Goal: Task Accomplishment & Management: Complete application form

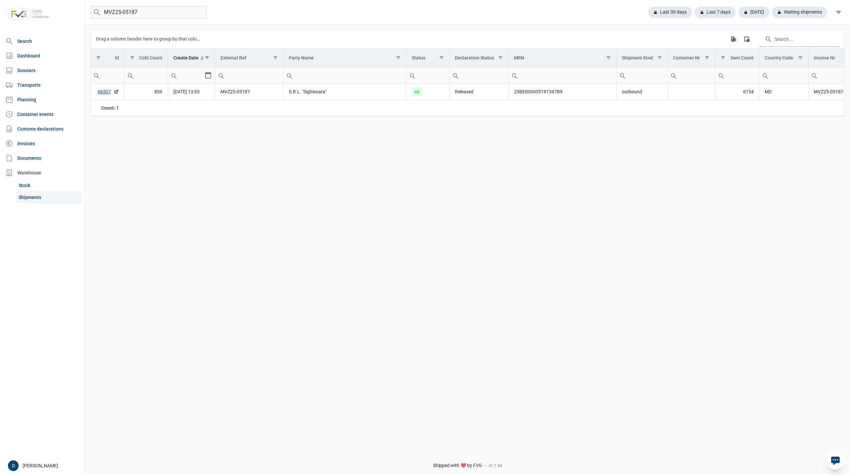
click at [28, 199] on link "Shipments" at bounding box center [49, 197] width 66 height 12
click at [27, 64] on link "Dossiers" at bounding box center [42, 70] width 79 height 13
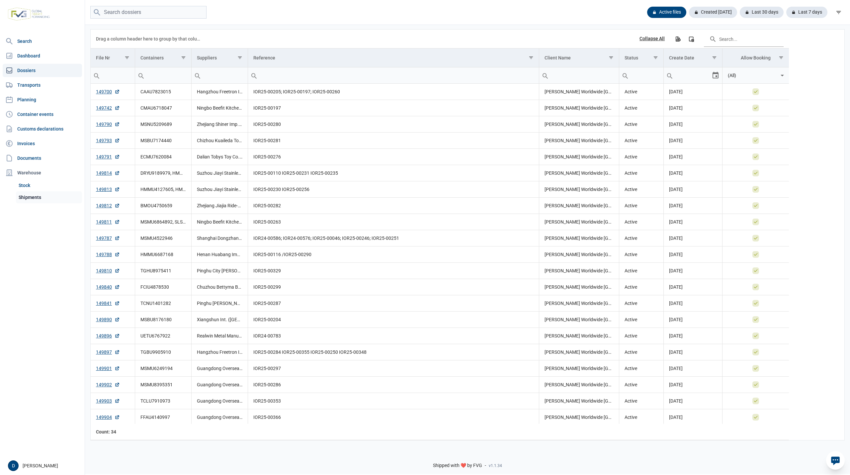
click at [33, 195] on link "Shipments" at bounding box center [49, 197] width 66 height 12
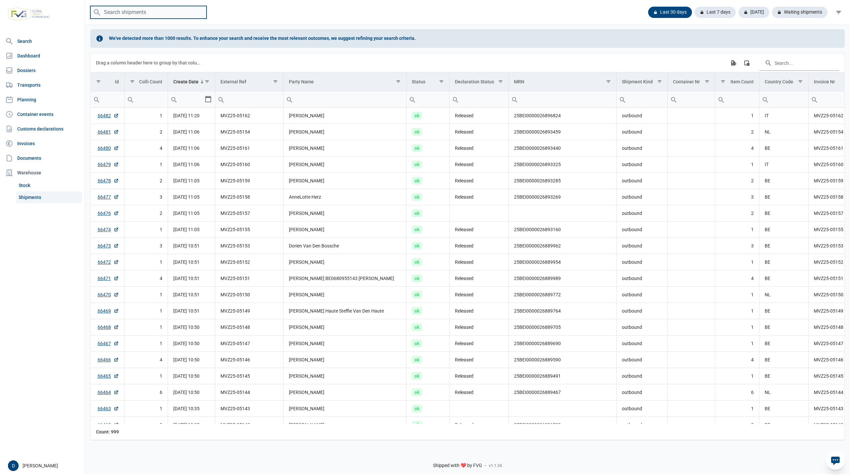
click at [133, 13] on input "search" at bounding box center [148, 12] width 116 height 13
paste input "mvz25-05167"
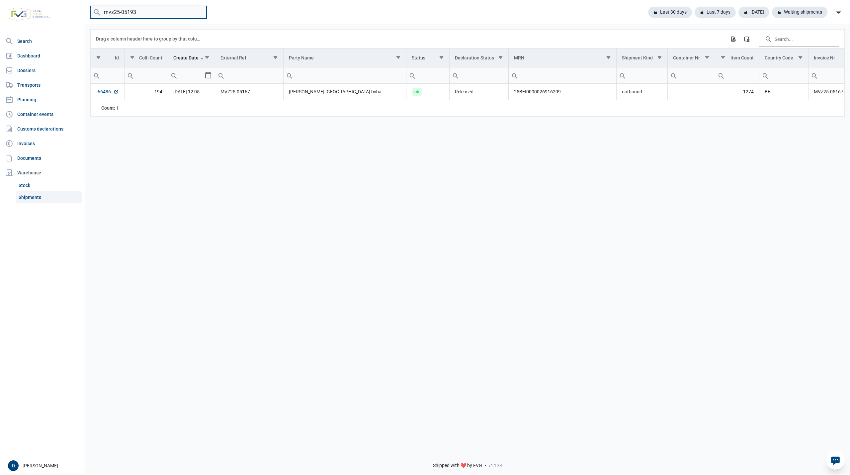
type input "mvz25-05193"
click at [199, 11] on input "mvz25-05193" at bounding box center [148, 12] width 116 height 13
click at [149, 16] on input "search" at bounding box center [148, 12] width 116 height 13
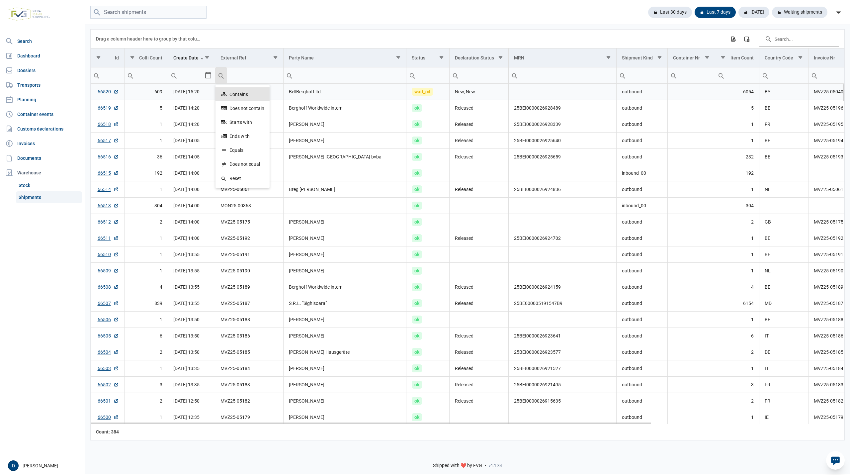
click at [105, 93] on link "66520" at bounding box center [108, 91] width 21 height 7
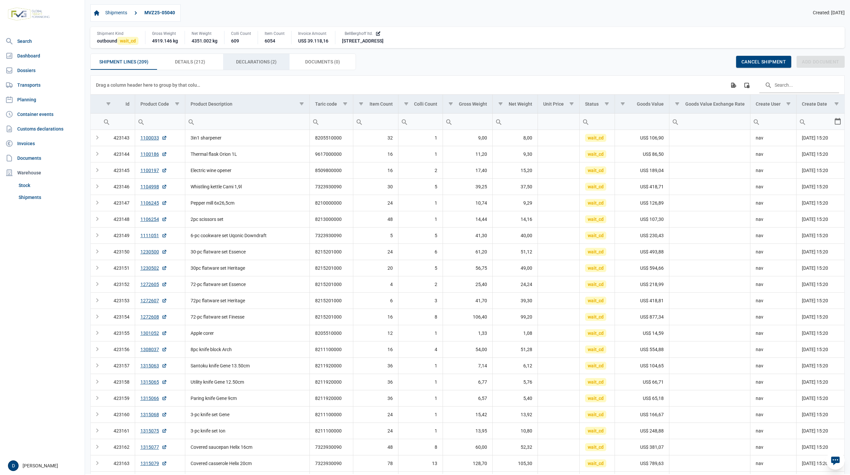
click at [263, 60] on span "Declarations (2) Declarations (2)" at bounding box center [256, 62] width 41 height 8
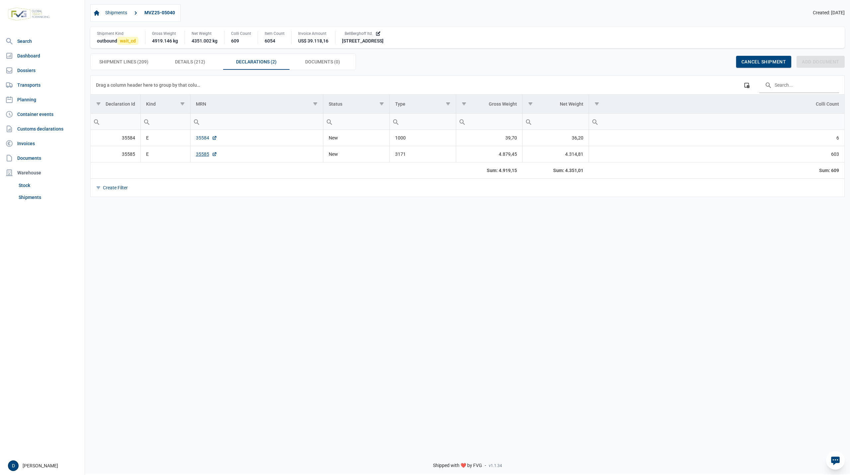
click at [201, 138] on link "35584" at bounding box center [206, 138] width 21 height 7
click at [202, 155] on link "35585" at bounding box center [206, 154] width 21 height 7
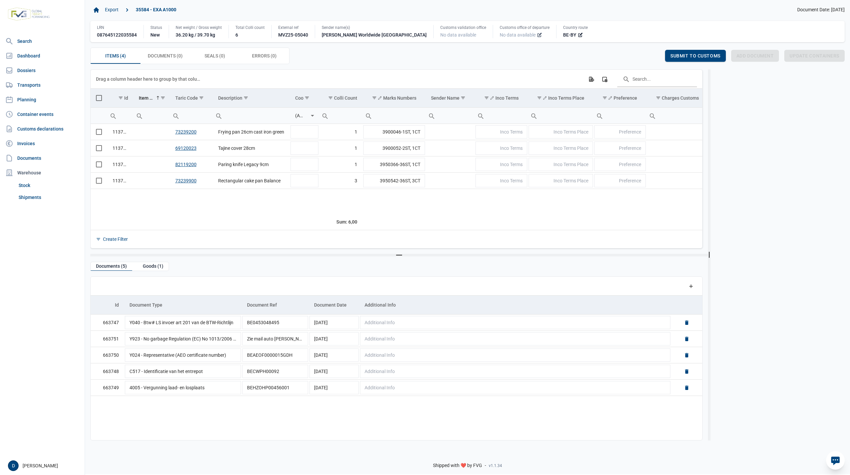
click at [537, 35] on icon at bounding box center [539, 34] width 5 height 5
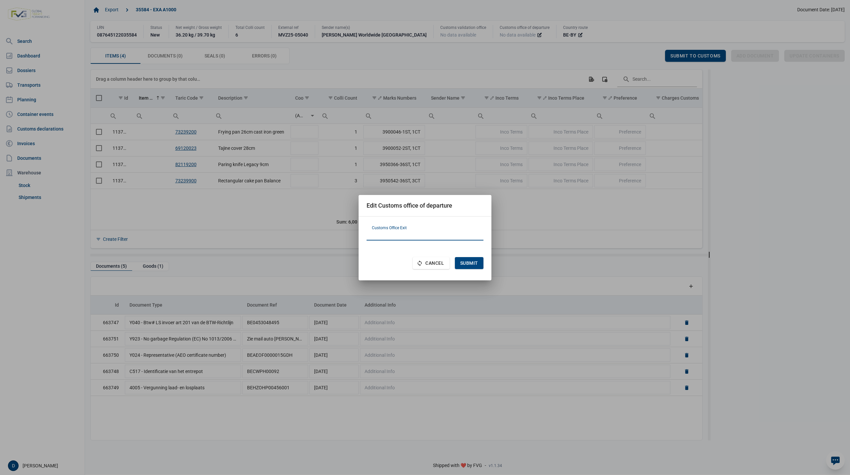
paste input "PL301040"
type input "PL301040"
click at [474, 261] on span "Submit" at bounding box center [469, 262] width 18 height 5
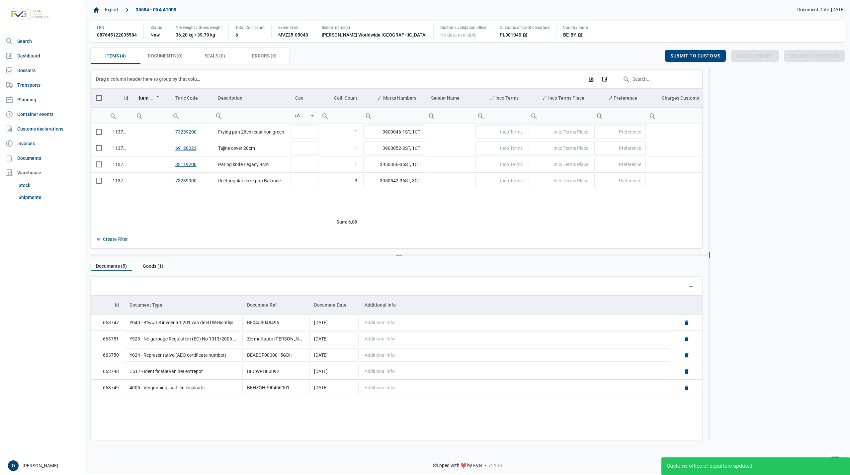
click at [99, 100] on span "Select all" at bounding box center [99, 98] width 6 height 6
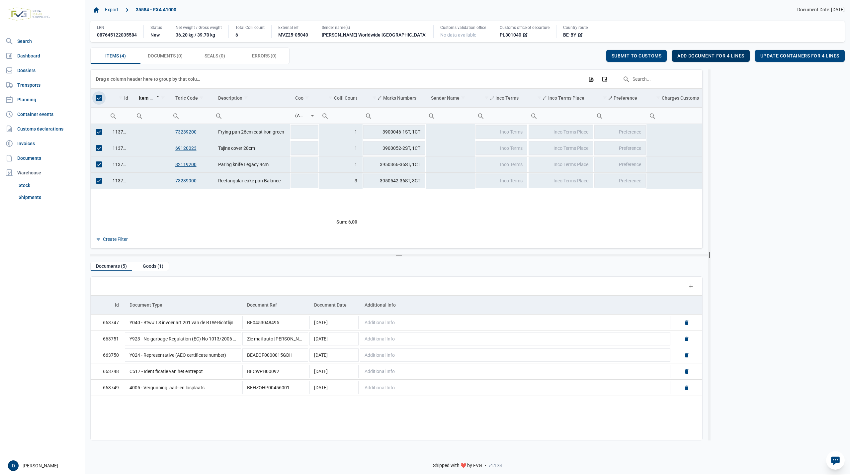
click at [726, 56] on span "Add document for 4 lines" at bounding box center [711, 55] width 67 height 5
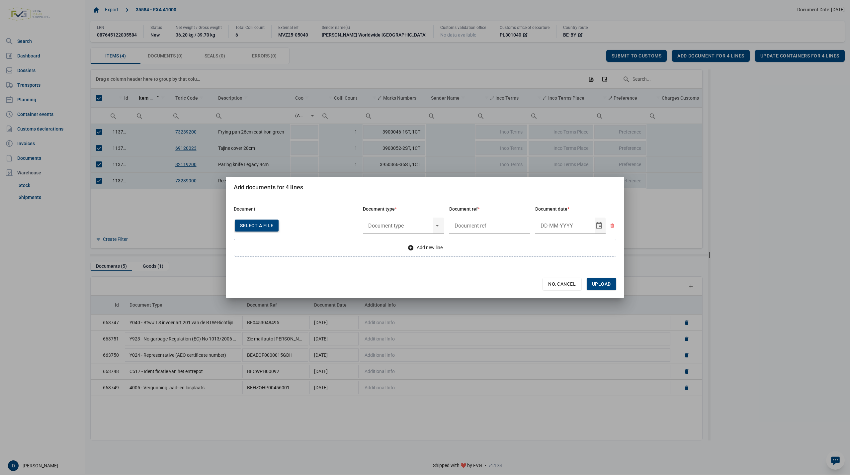
click at [255, 225] on span "Select a file" at bounding box center [256, 225] width 33 height 5
type input "Invoice VFA25-05720"
click at [409, 223] on input "text" at bounding box center [398, 225] width 70 height 17
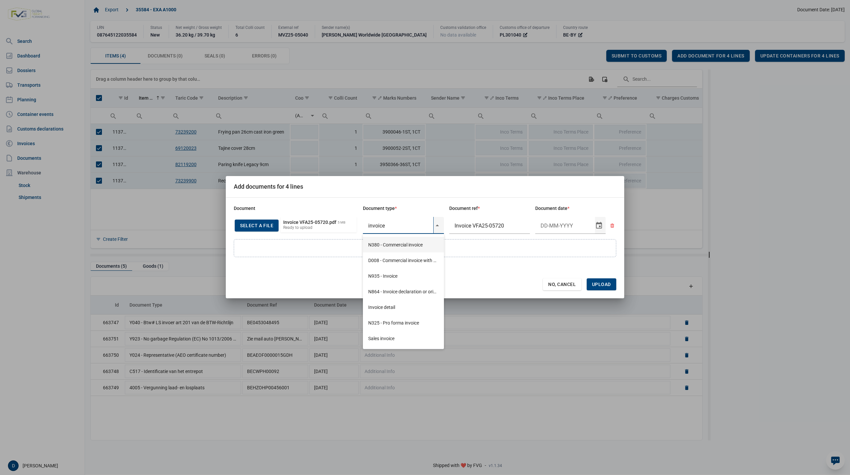
click at [398, 245] on div "N380 - Commercial invoice" at bounding box center [403, 245] width 81 height 16
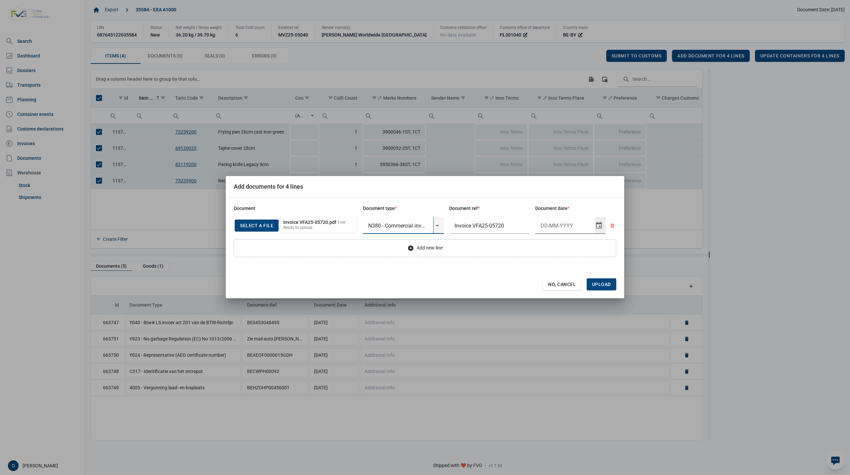
type input "N380 - Commercial invoice"
click at [562, 227] on input "Document date" at bounding box center [566, 225] width 60 height 17
type input "12-9-2025"
click at [608, 284] on span "Upload" at bounding box center [601, 284] width 19 height 5
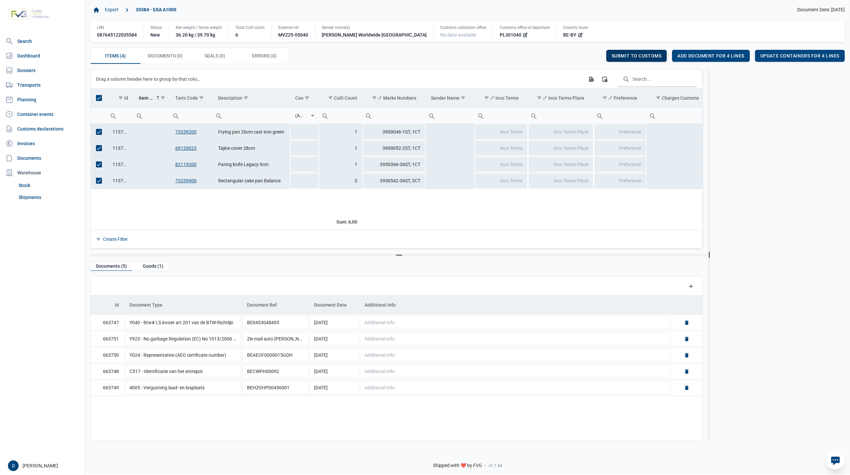
click at [638, 56] on span "Submit to customs" at bounding box center [637, 55] width 50 height 5
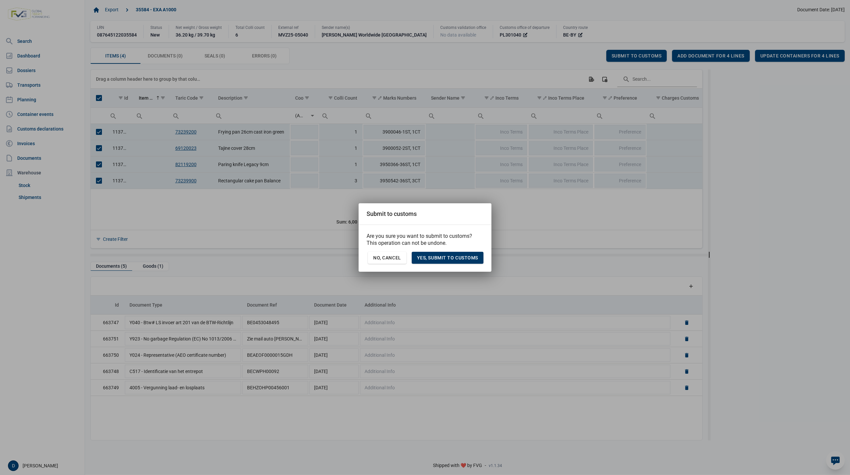
click at [443, 255] on span "Yes, Submit to customs" at bounding box center [447, 257] width 61 height 5
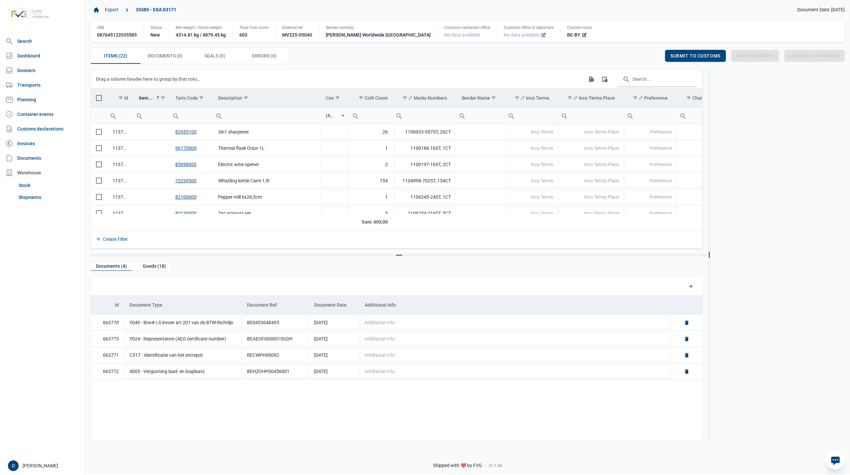
click at [541, 35] on icon at bounding box center [543, 34] width 5 height 5
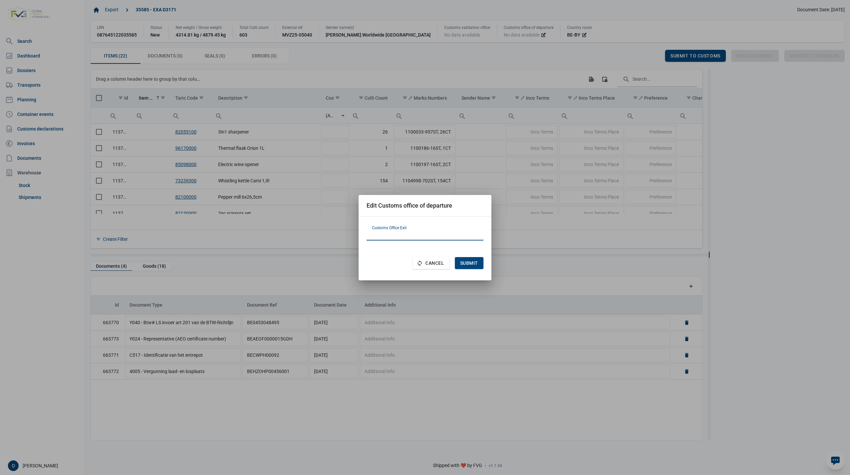
paste input "PL301040"
type input "PL301040"
click at [470, 262] on span "Submit" at bounding box center [469, 262] width 18 height 5
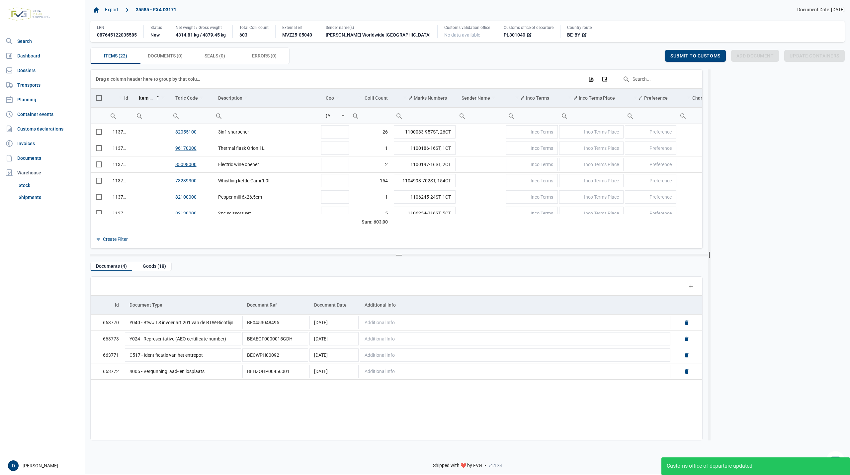
click at [96, 98] on span "Select all" at bounding box center [99, 98] width 6 height 6
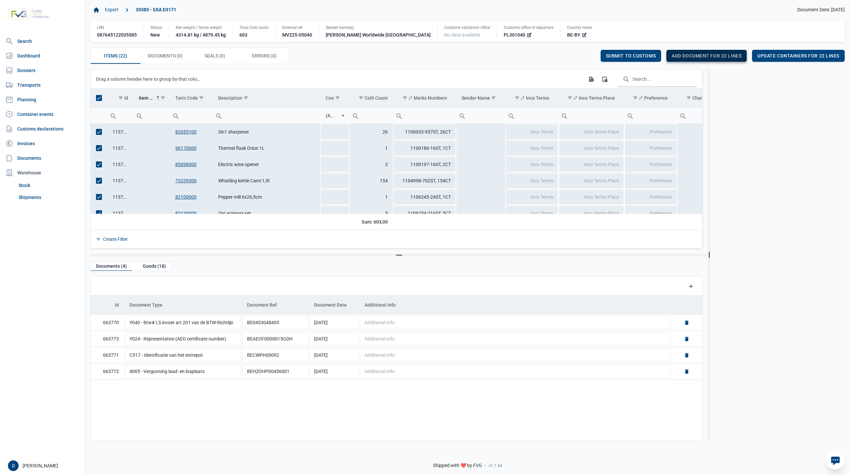
click at [711, 55] on span "Add document for 22 lines" at bounding box center [707, 55] width 70 height 5
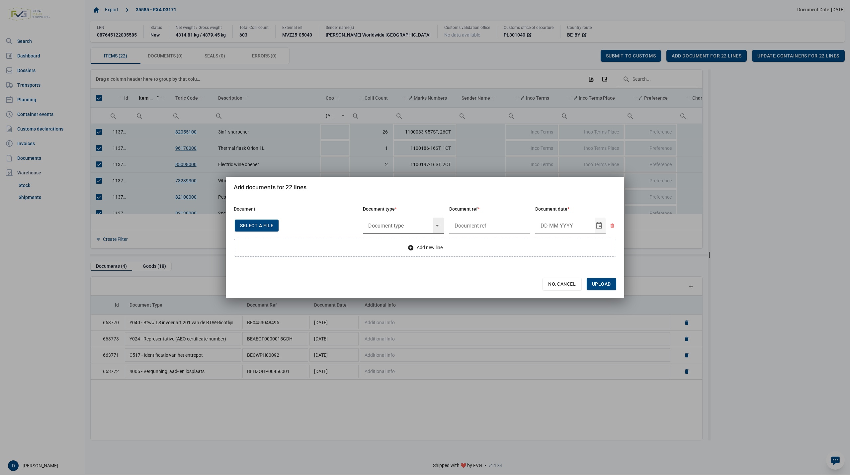
click at [438, 226] on div "Select" at bounding box center [440, 226] width 8 height 16
click at [253, 224] on span "Select a file" at bounding box center [256, 225] width 33 height 5
type input "Invoice VFA25-05720"
click at [379, 224] on input "text" at bounding box center [398, 225] width 70 height 17
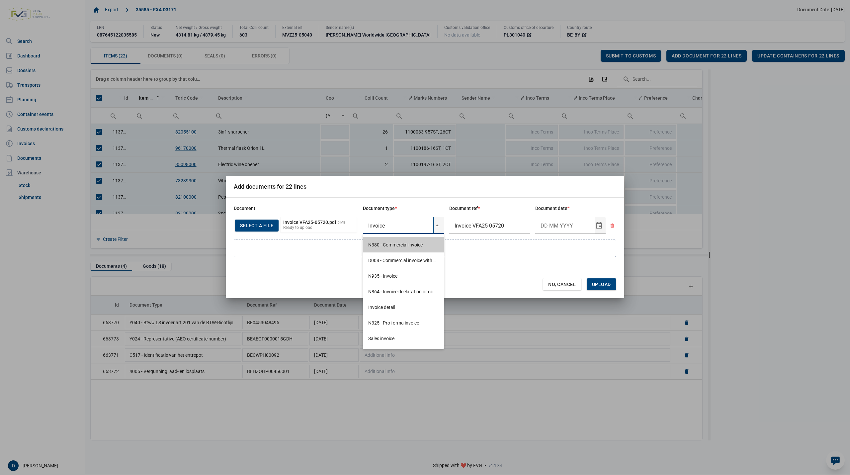
click at [382, 242] on div "N380 - Commercial invoice" at bounding box center [403, 245] width 81 height 16
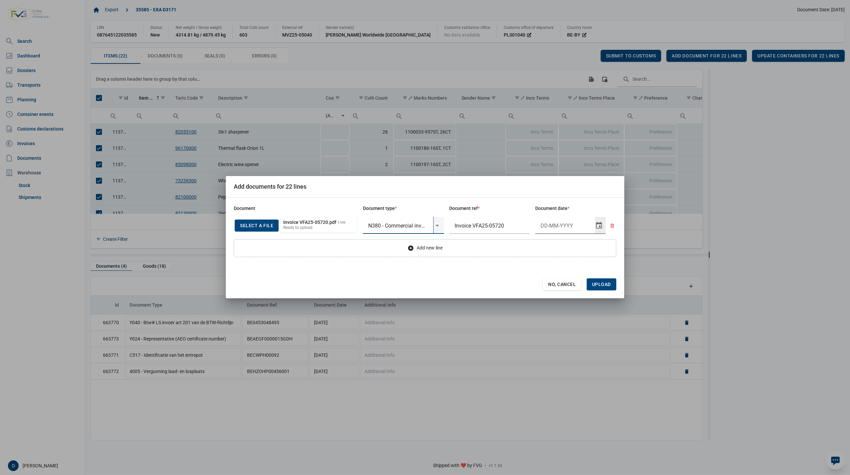
type input "N380 - Commercial invoice"
click at [553, 224] on input "Document date" at bounding box center [566, 225] width 60 height 17
type input "12-9-2025"
click at [606, 281] on span "Upload" at bounding box center [602, 284] width 30 height 12
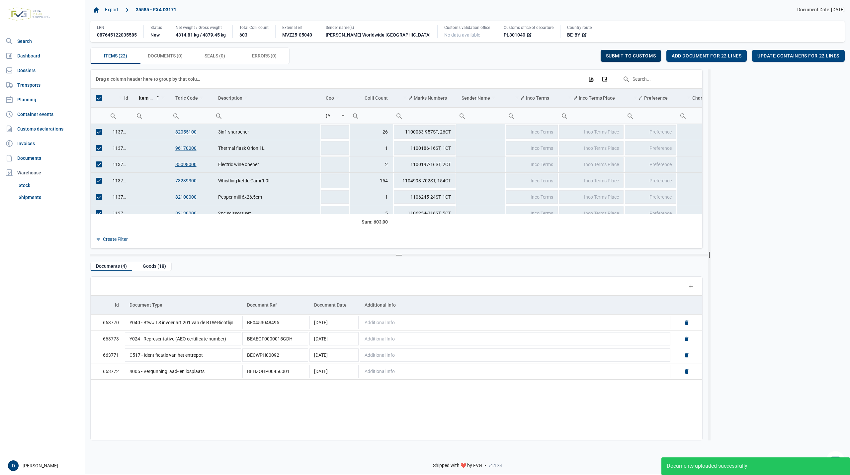
click at [629, 56] on span "Submit to customs" at bounding box center [631, 55] width 50 height 5
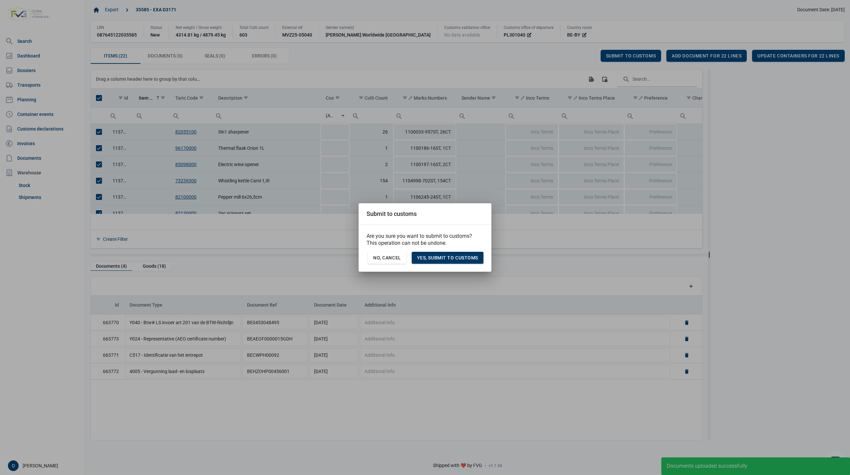
click at [462, 258] on span "Yes, Submit to customs" at bounding box center [447, 257] width 61 height 5
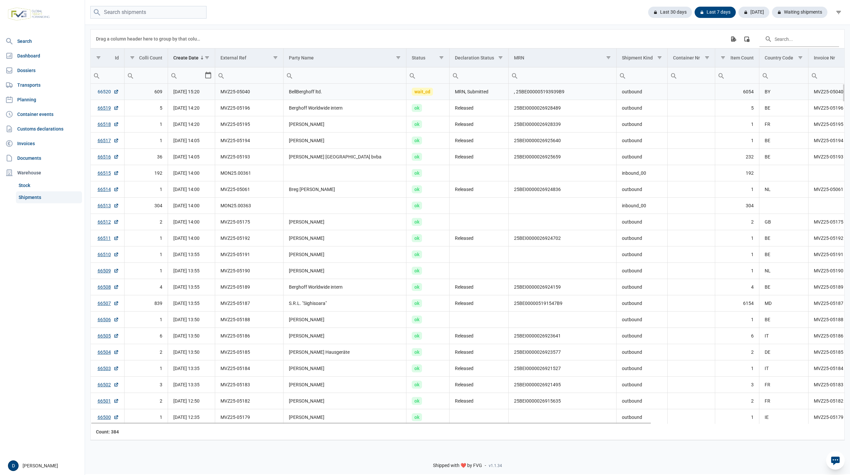
click at [104, 95] on link "66520" at bounding box center [108, 91] width 21 height 7
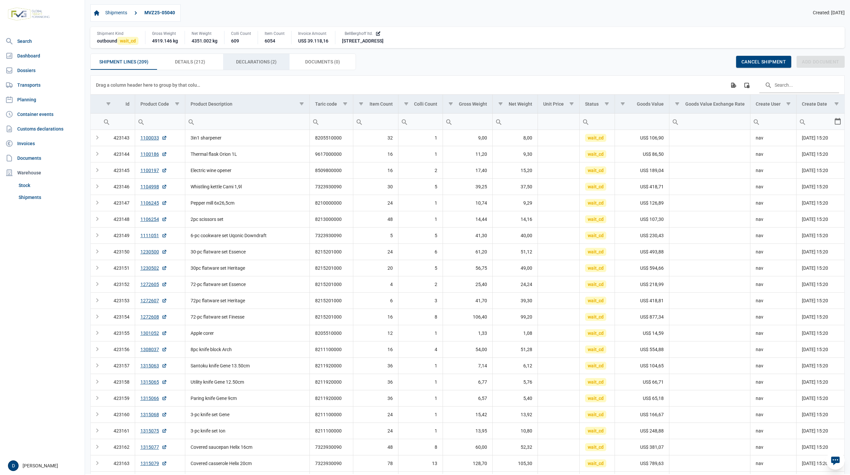
click at [250, 57] on div "Declarations (2) Declarations (2)" at bounding box center [256, 62] width 66 height 16
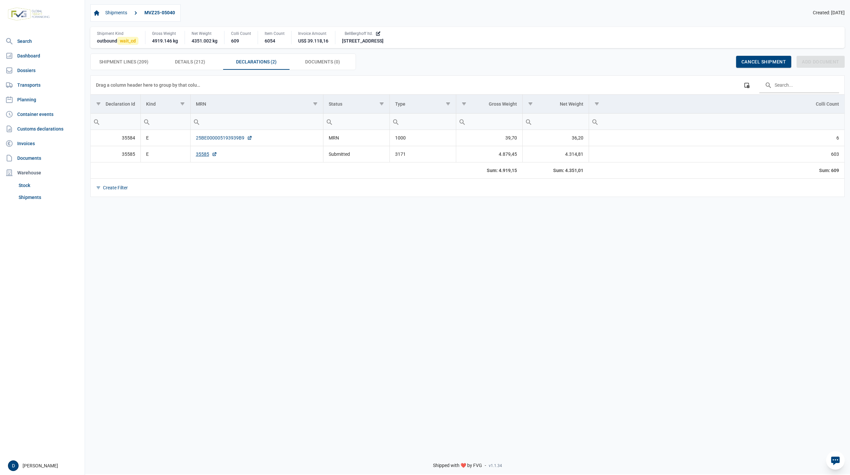
click at [229, 139] on link "25BE000005193939B9" at bounding box center [224, 138] width 56 height 7
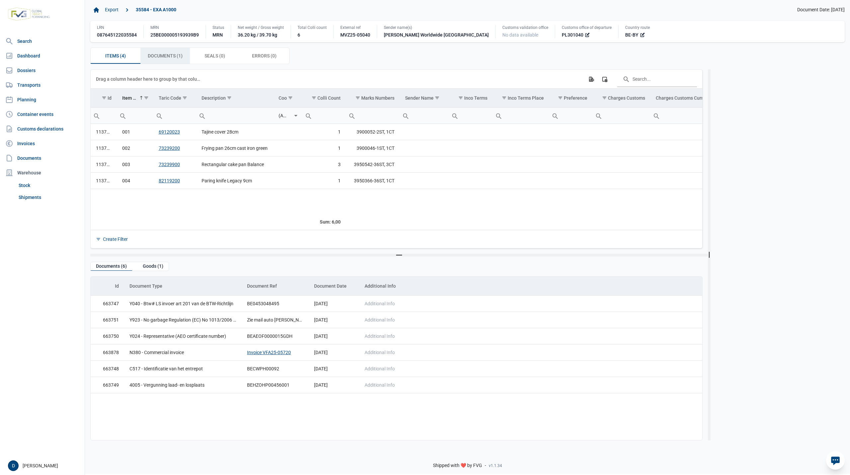
click at [176, 57] on span "Documents (1) Documents (1)" at bounding box center [165, 56] width 35 height 8
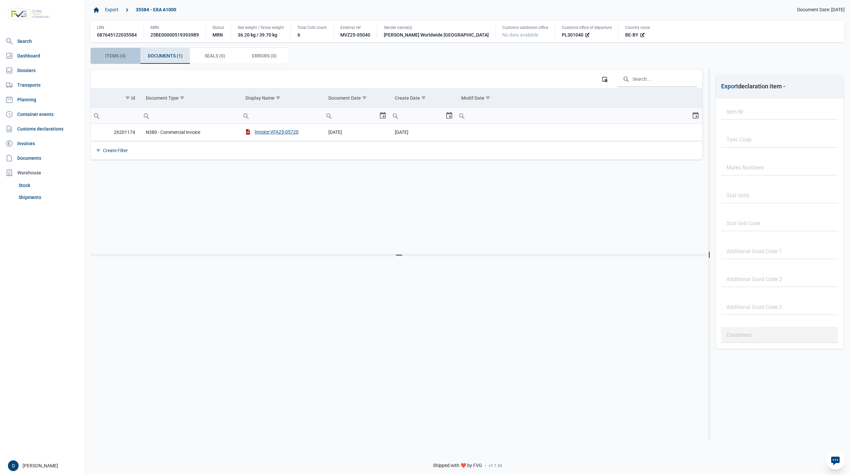
click at [110, 54] on span "Items (4) Items (4)" at bounding box center [115, 56] width 21 height 8
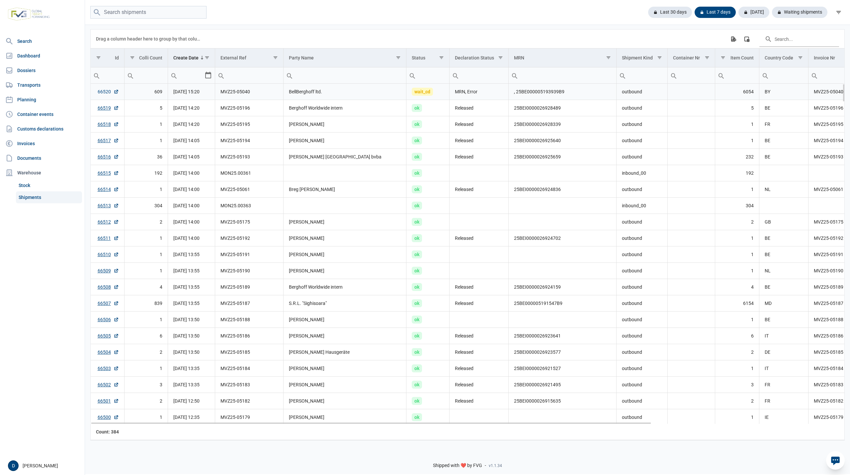
click at [102, 93] on link "66520" at bounding box center [108, 91] width 21 height 7
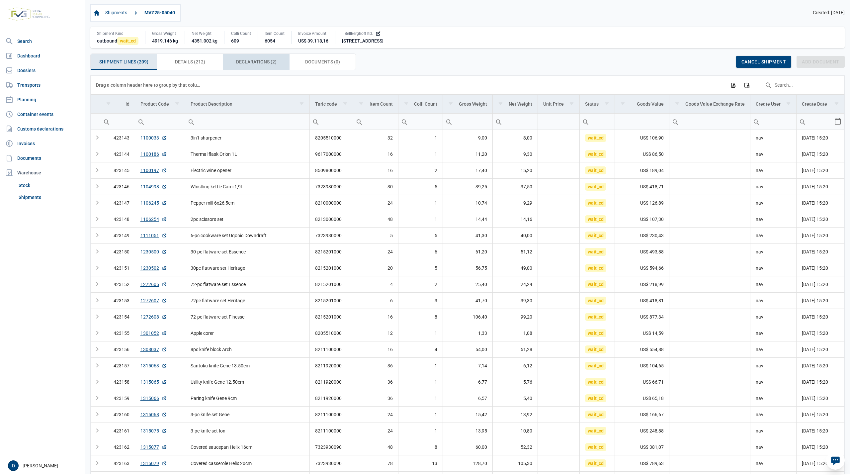
click at [267, 64] on span "Declarations (2) Declarations (2)" at bounding box center [256, 62] width 41 height 8
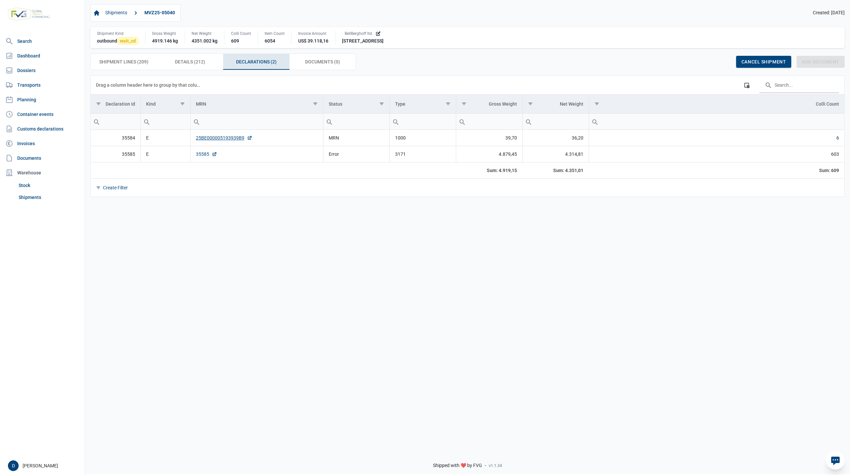
click at [203, 157] on link "35585" at bounding box center [206, 154] width 21 height 7
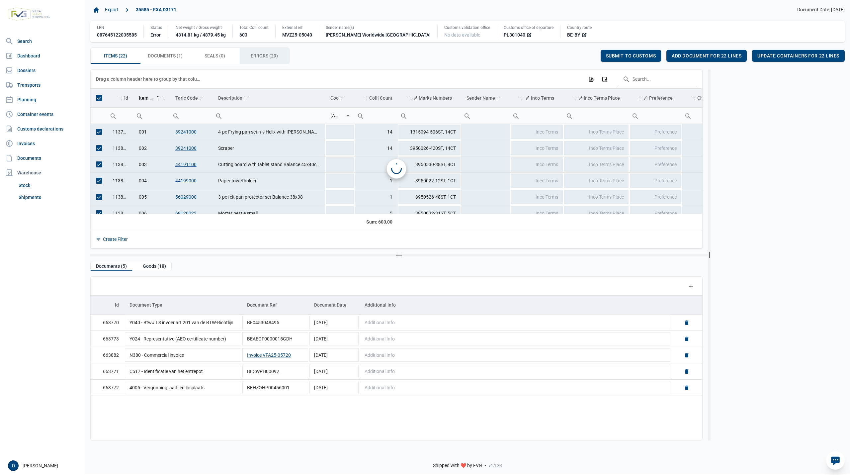
click at [257, 56] on span "Errors (29) Errors (29)" at bounding box center [264, 56] width 27 height 8
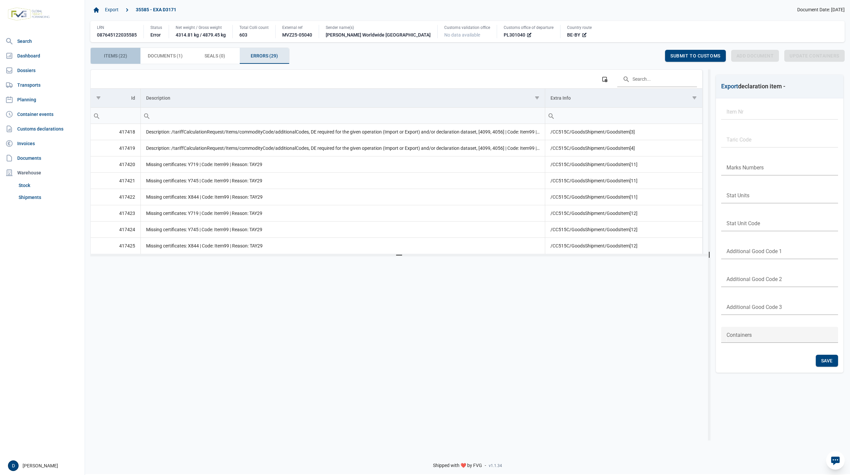
click at [120, 54] on span "Items (22) Items (22)" at bounding box center [115, 56] width 23 height 8
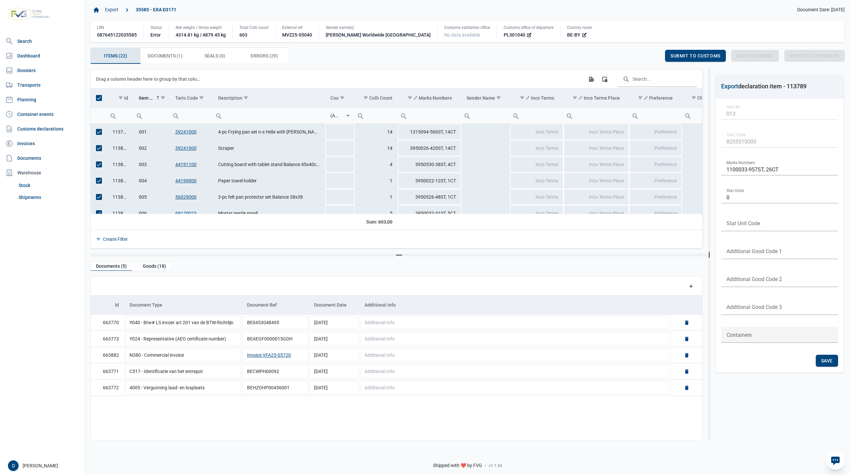
click at [101, 98] on span "Select all" at bounding box center [99, 98] width 6 height 6
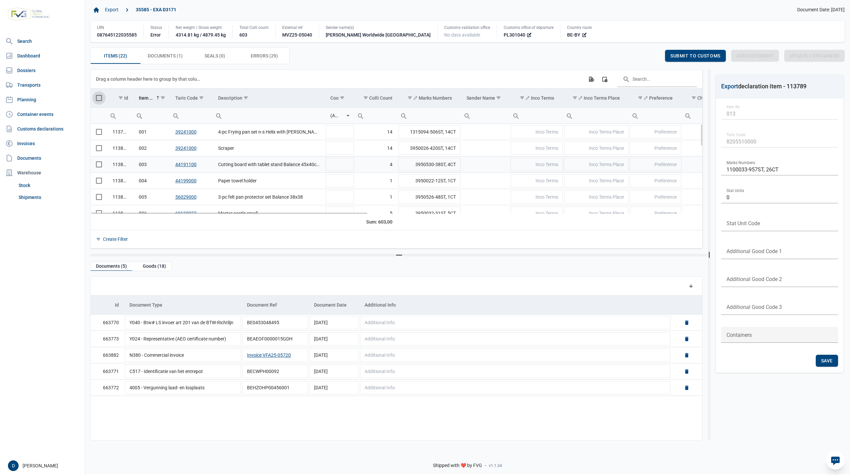
click at [97, 167] on span "Select row" at bounding box center [99, 164] width 6 height 6
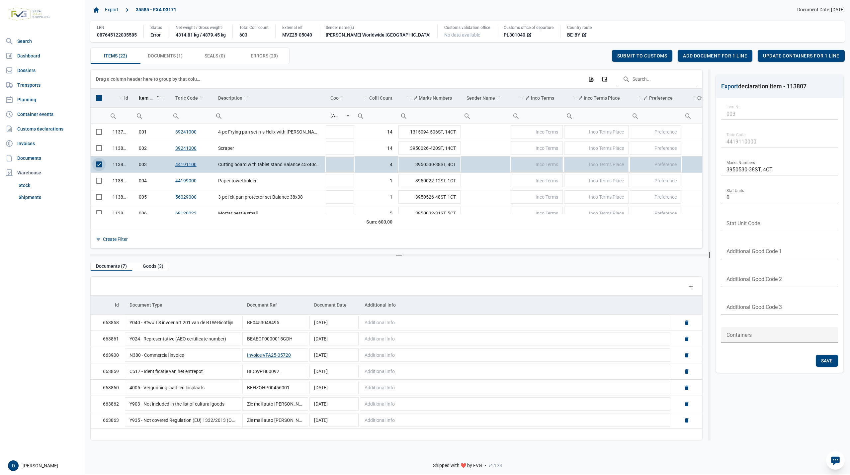
click at [749, 248] on input "text" at bounding box center [780, 251] width 117 height 16
type input "4099"
click at [818, 361] on div "Save" at bounding box center [827, 361] width 22 height 12
click at [97, 165] on span "Select row" at bounding box center [99, 164] width 6 height 6
click at [97, 182] on span "Select row" at bounding box center [99, 181] width 6 height 6
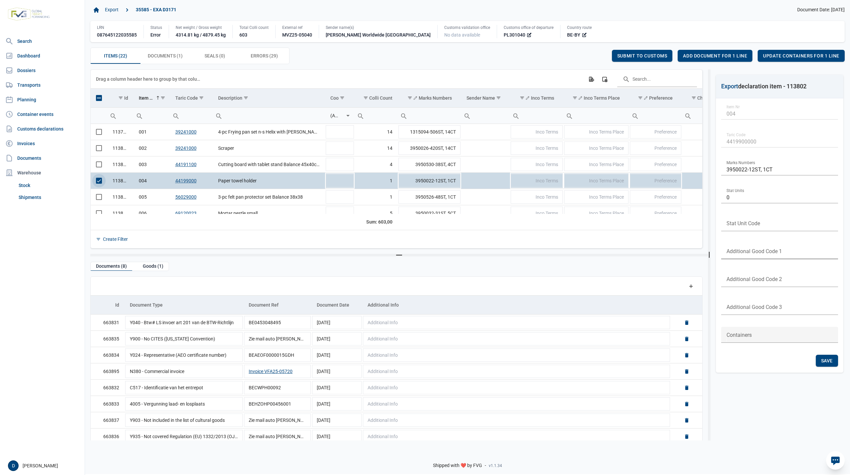
click at [745, 249] on input "text" at bounding box center [780, 251] width 117 height 16
type input "4099"
click at [827, 359] on span "Save" at bounding box center [828, 360] width 12 height 5
click at [98, 184] on span "Select row" at bounding box center [99, 181] width 6 height 6
click at [508, 58] on div "Items (22) Items (22) Documents (1) Documents (1) Seals (0) Seals (0) Errors (2…" at bounding box center [467, 56] width 755 height 17
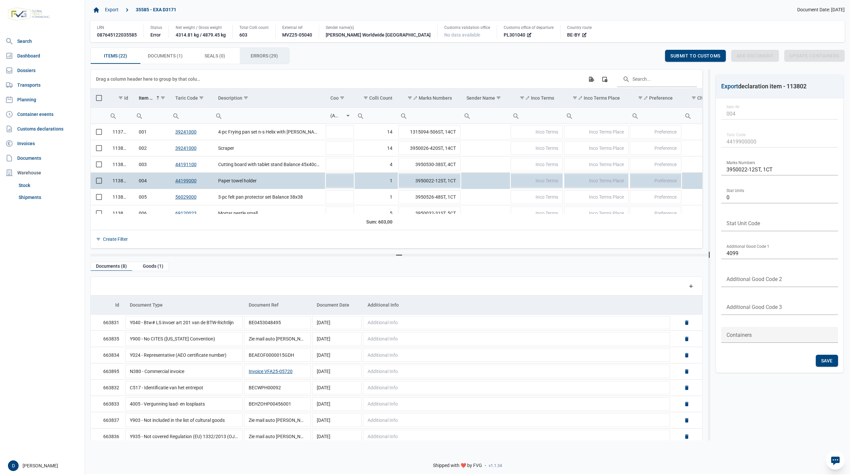
click at [256, 53] on span "Errors (29) Errors (29)" at bounding box center [264, 56] width 27 height 8
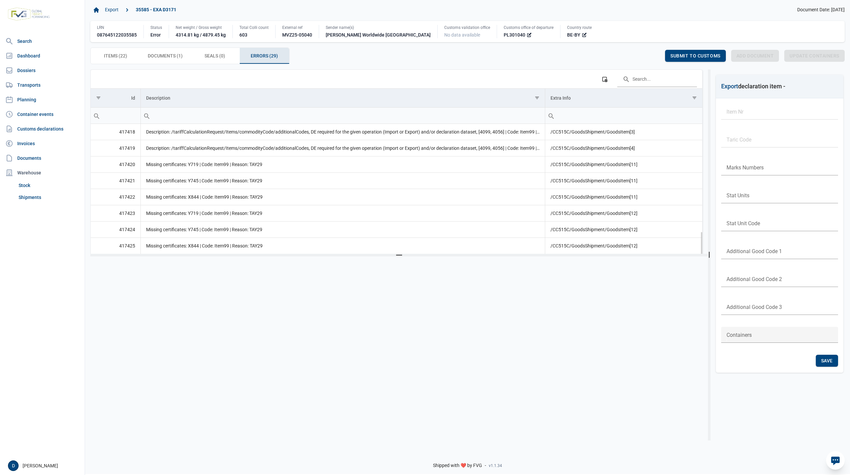
scroll to position [165, 0]
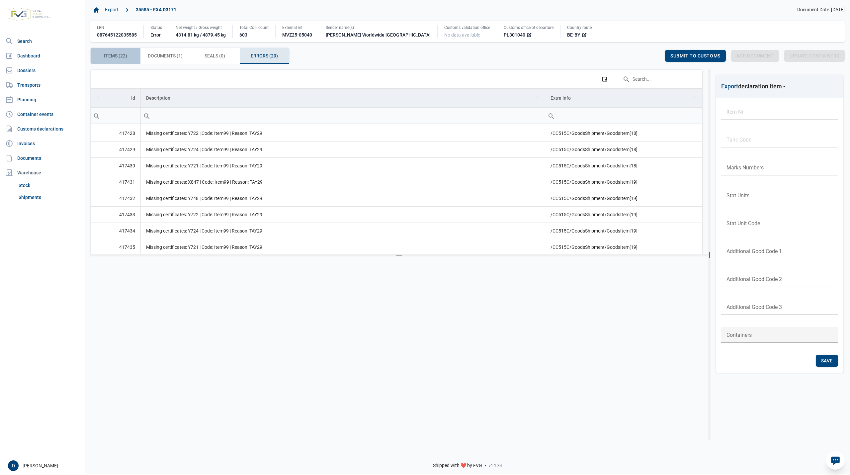
click at [123, 56] on span "Items (22) Items (22)" at bounding box center [115, 56] width 23 height 8
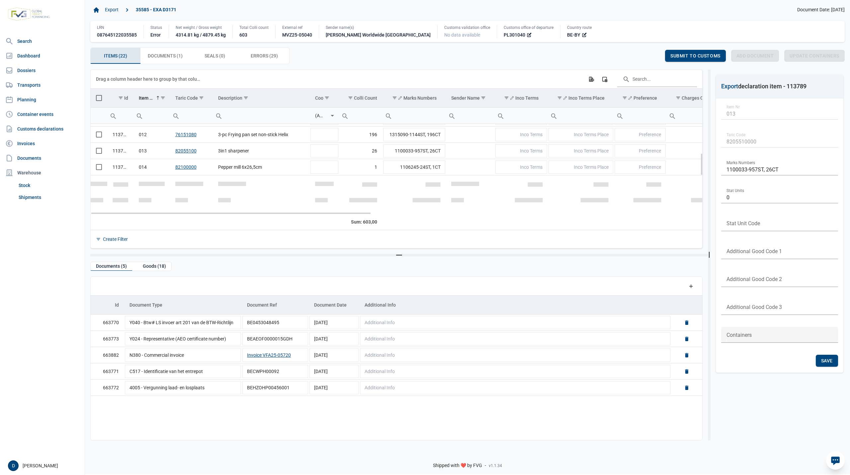
scroll to position [118, 0]
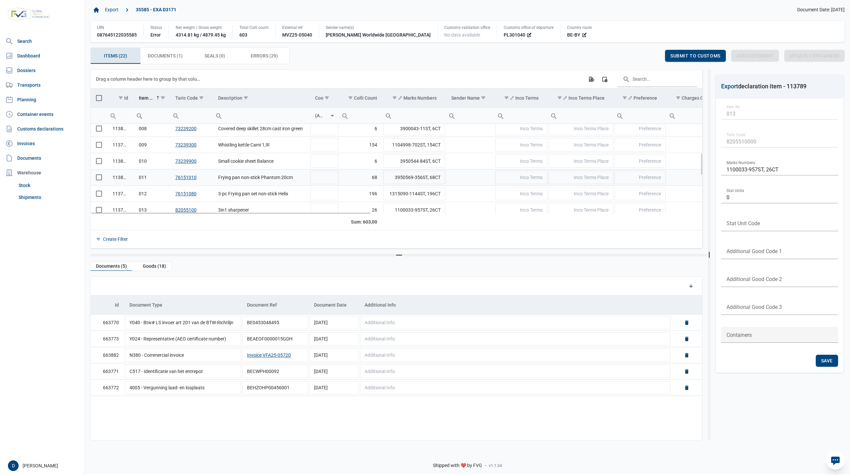
click at [98, 180] on span "Select row" at bounding box center [99, 177] width 6 height 6
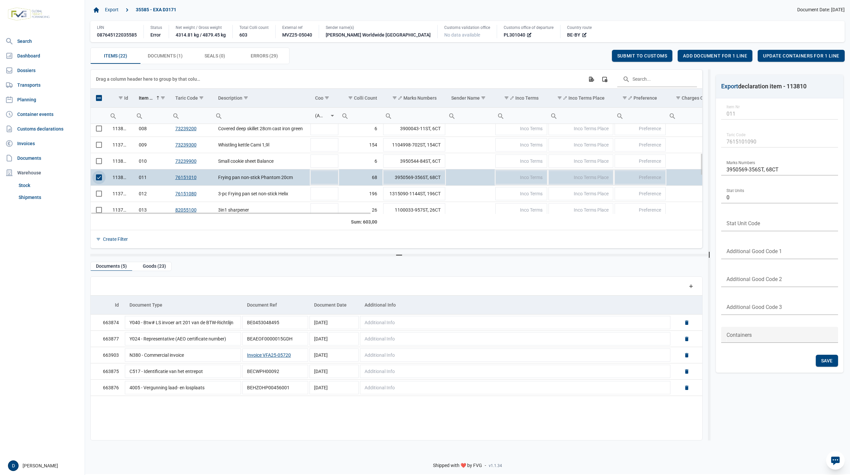
click at [187, 177] on link "76151010" at bounding box center [185, 177] width 21 height 5
click at [262, 51] on div "Errors (29) Errors (29)" at bounding box center [265, 56] width 50 height 16
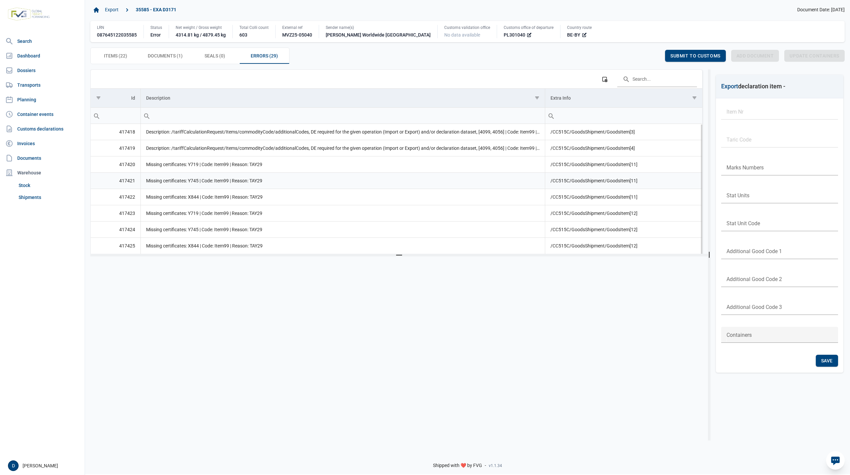
scroll to position [59, 0]
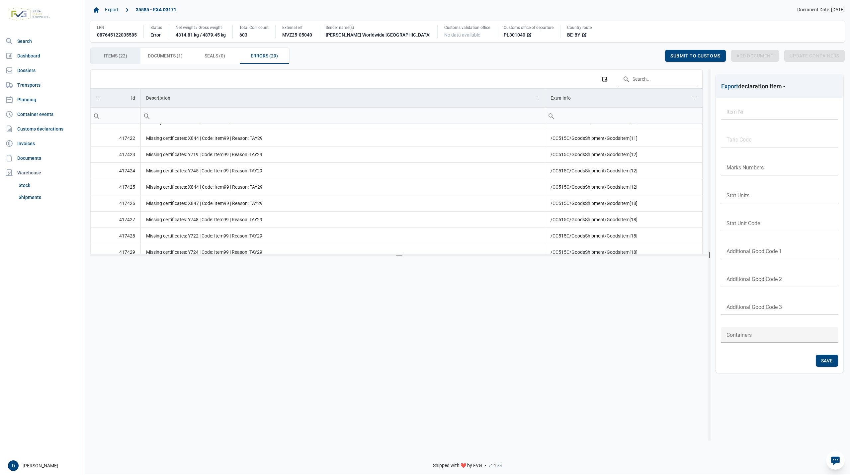
click at [120, 53] on span "Items (22) Items (22)" at bounding box center [115, 56] width 23 height 8
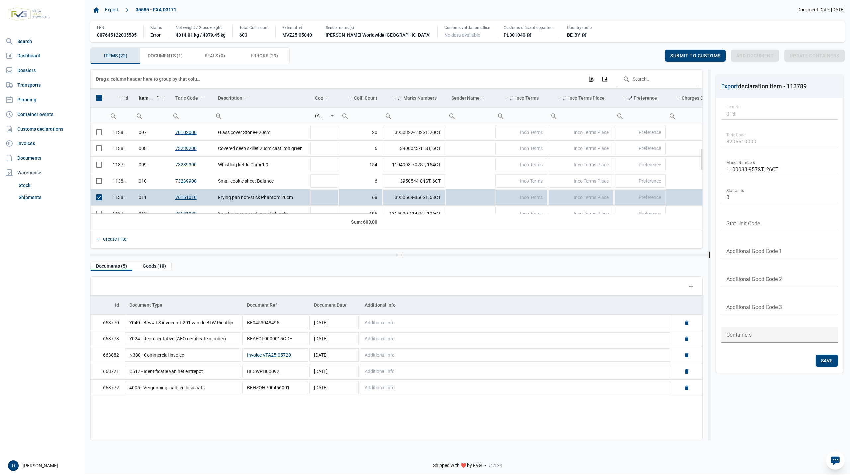
scroll to position [157, 0]
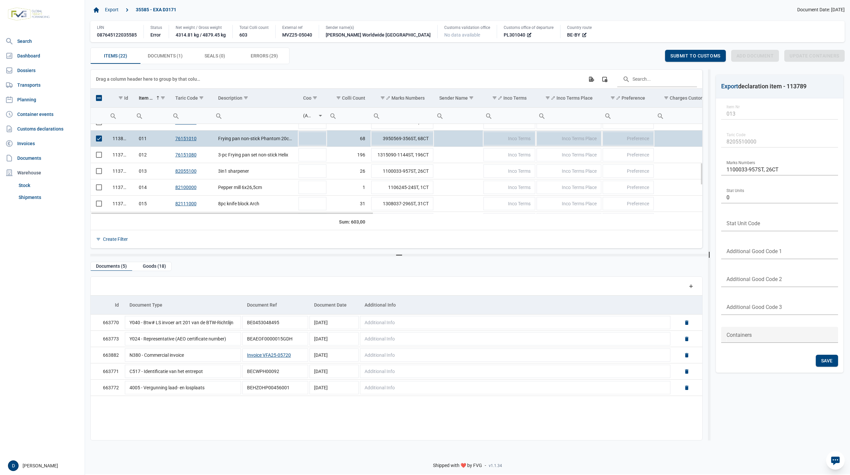
click at [96, 137] on td "Data grid with 22 rows and 23 columns" at bounding box center [99, 139] width 17 height 16
click at [182, 154] on link "76151080" at bounding box center [185, 154] width 21 height 5
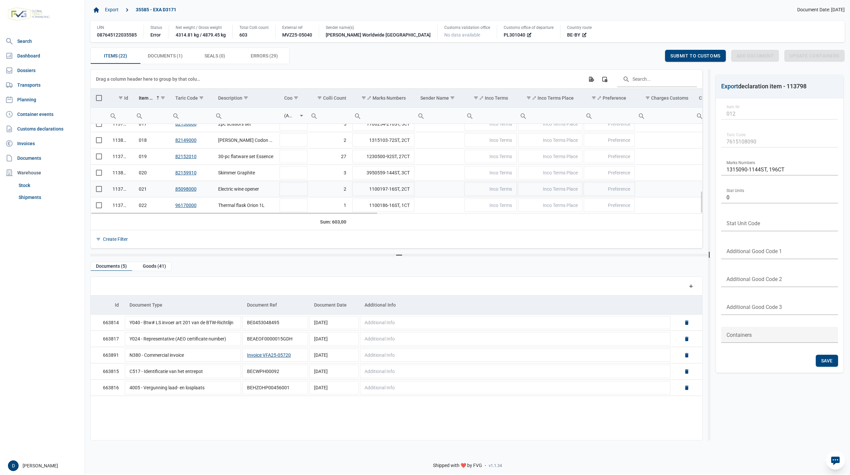
scroll to position [271, 0]
click at [260, 55] on span "Errors (29) Errors (29)" at bounding box center [264, 56] width 27 height 8
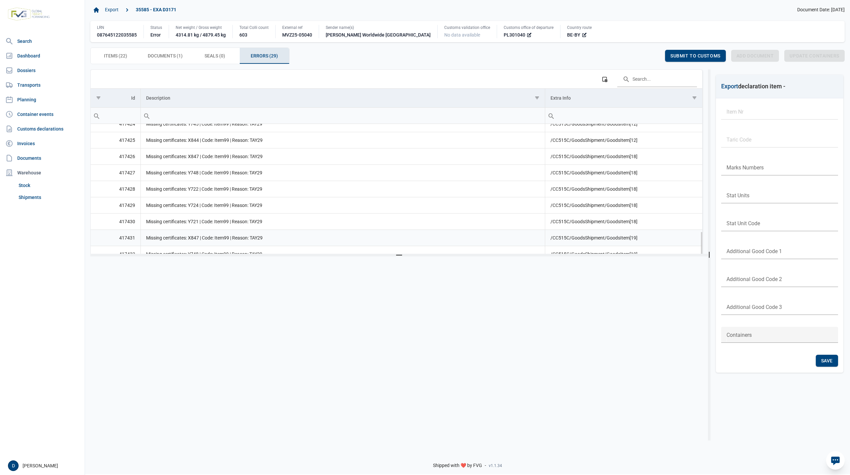
scroll to position [165, 0]
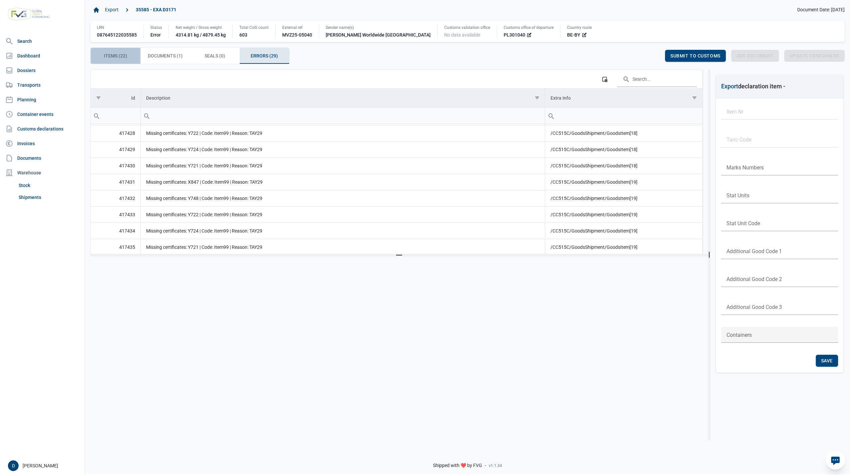
click at [117, 52] on div "Items (22) Items (22)" at bounding box center [116, 56] width 50 height 16
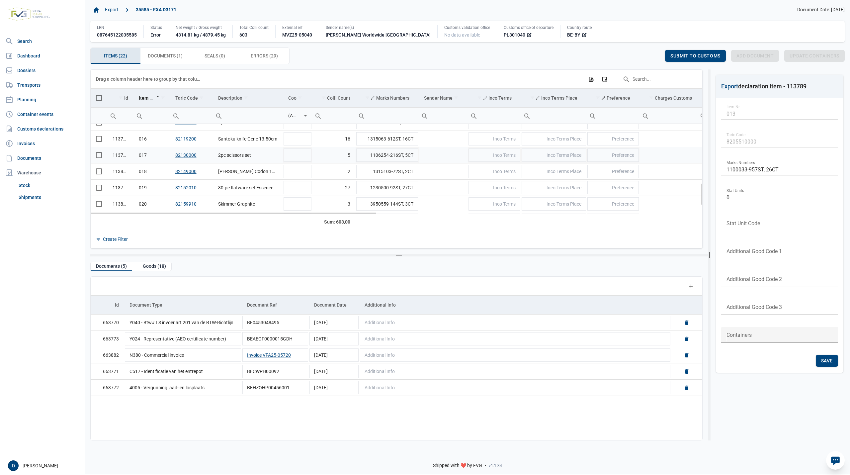
scroll to position [271, 0]
click at [187, 142] on link "82149000" at bounding box center [185, 140] width 21 height 5
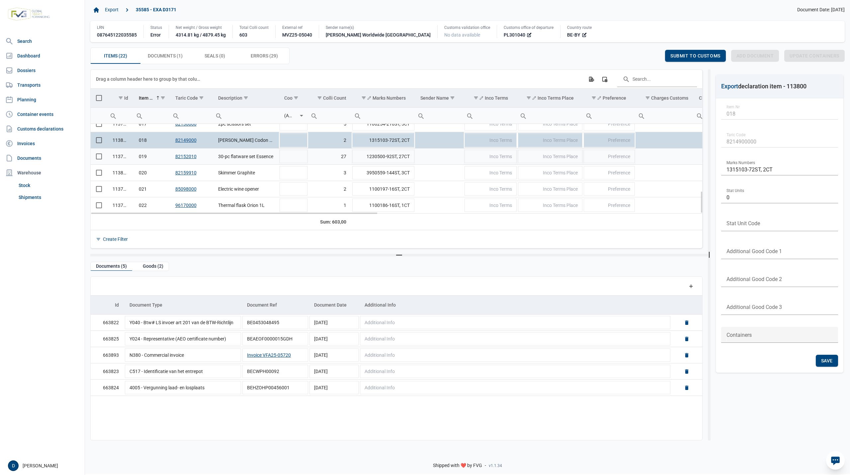
click at [183, 156] on link "82152010" at bounding box center [185, 156] width 21 height 5
